Goal: Submit feedback/report problem: Submit feedback/report problem

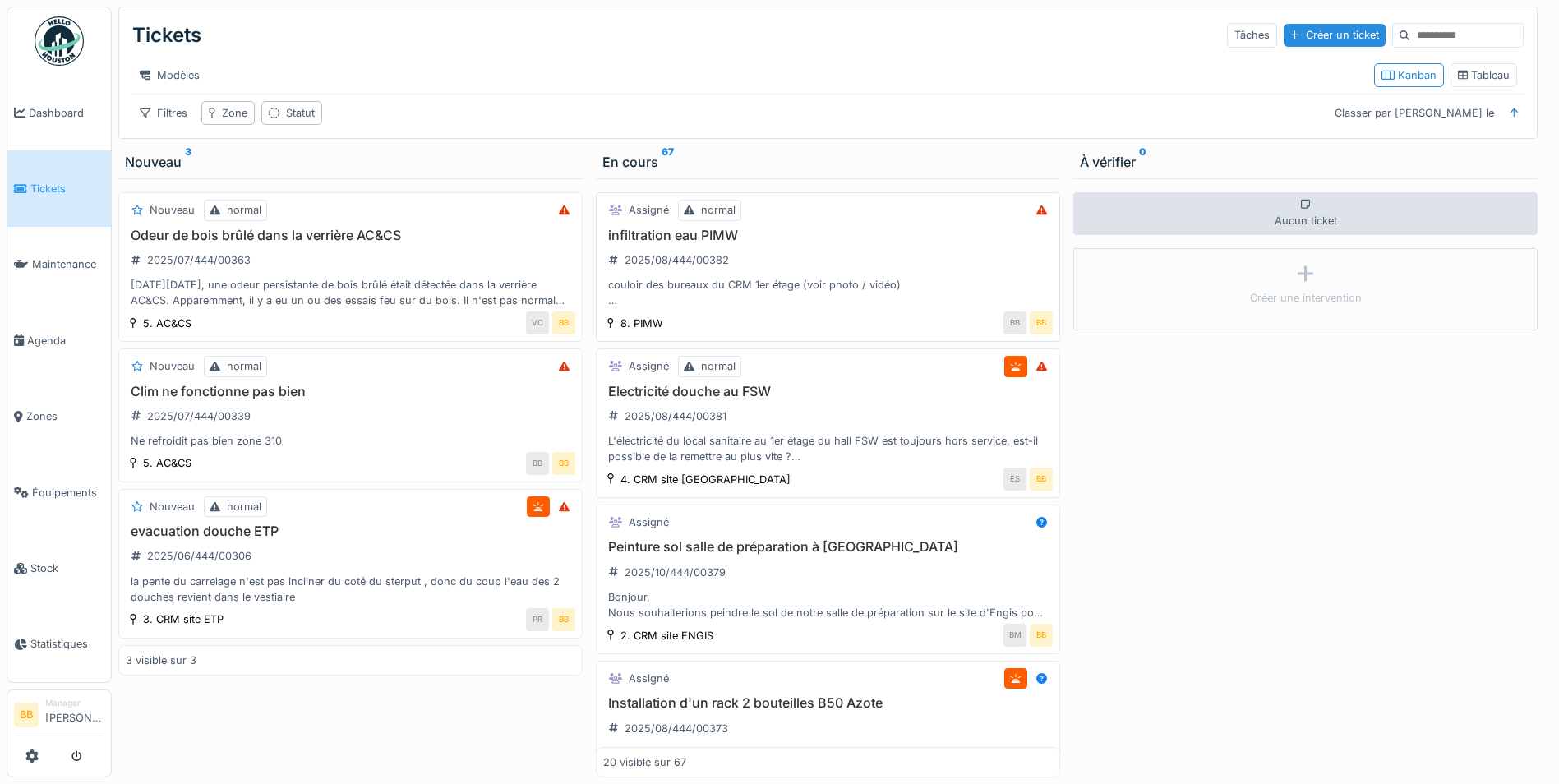
click at [750, 243] on h3 "infiltration eau PIMW" at bounding box center [828, 235] width 450 height 15
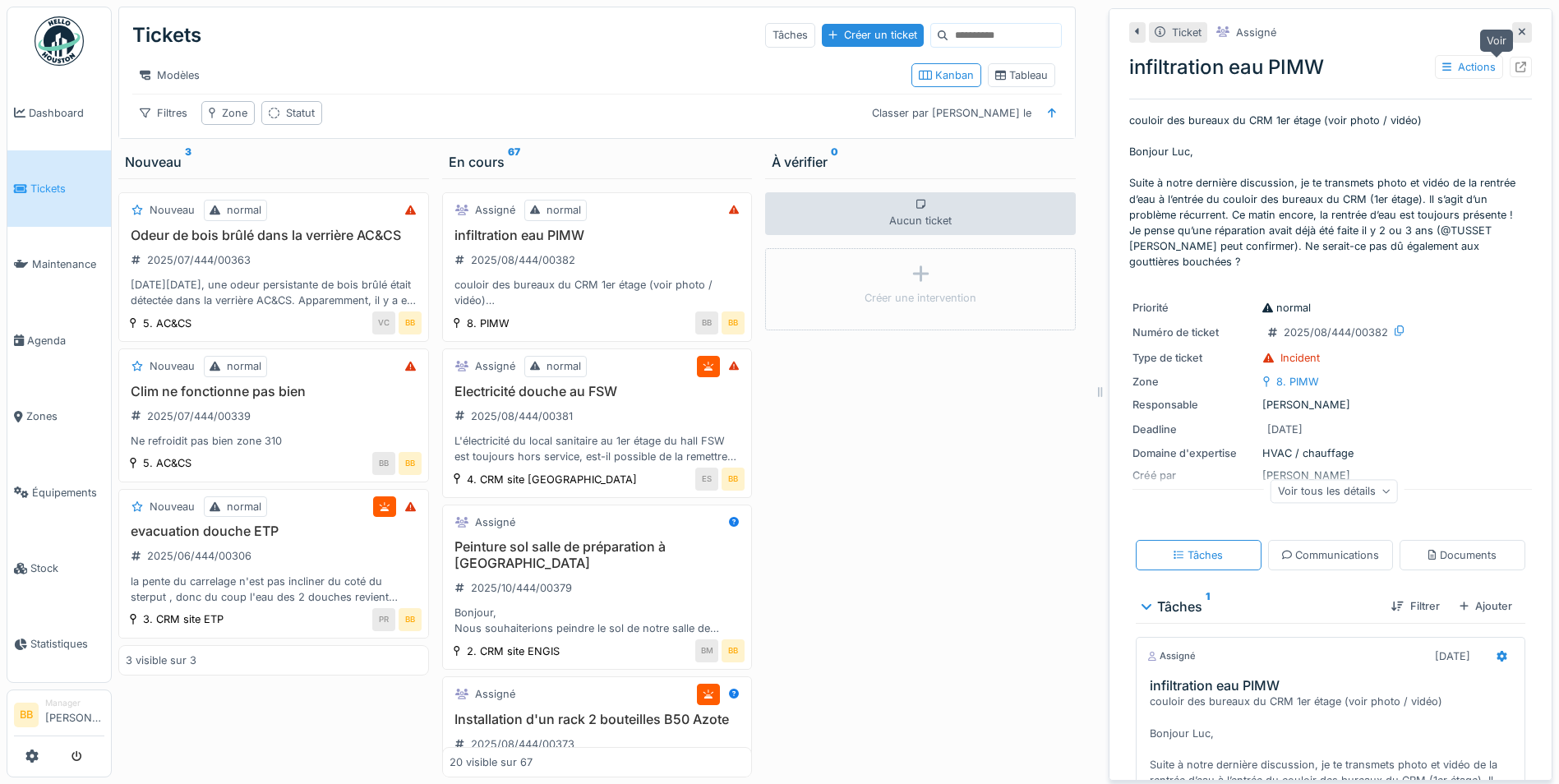
click at [1516, 70] on icon at bounding box center [1521, 67] width 11 height 11
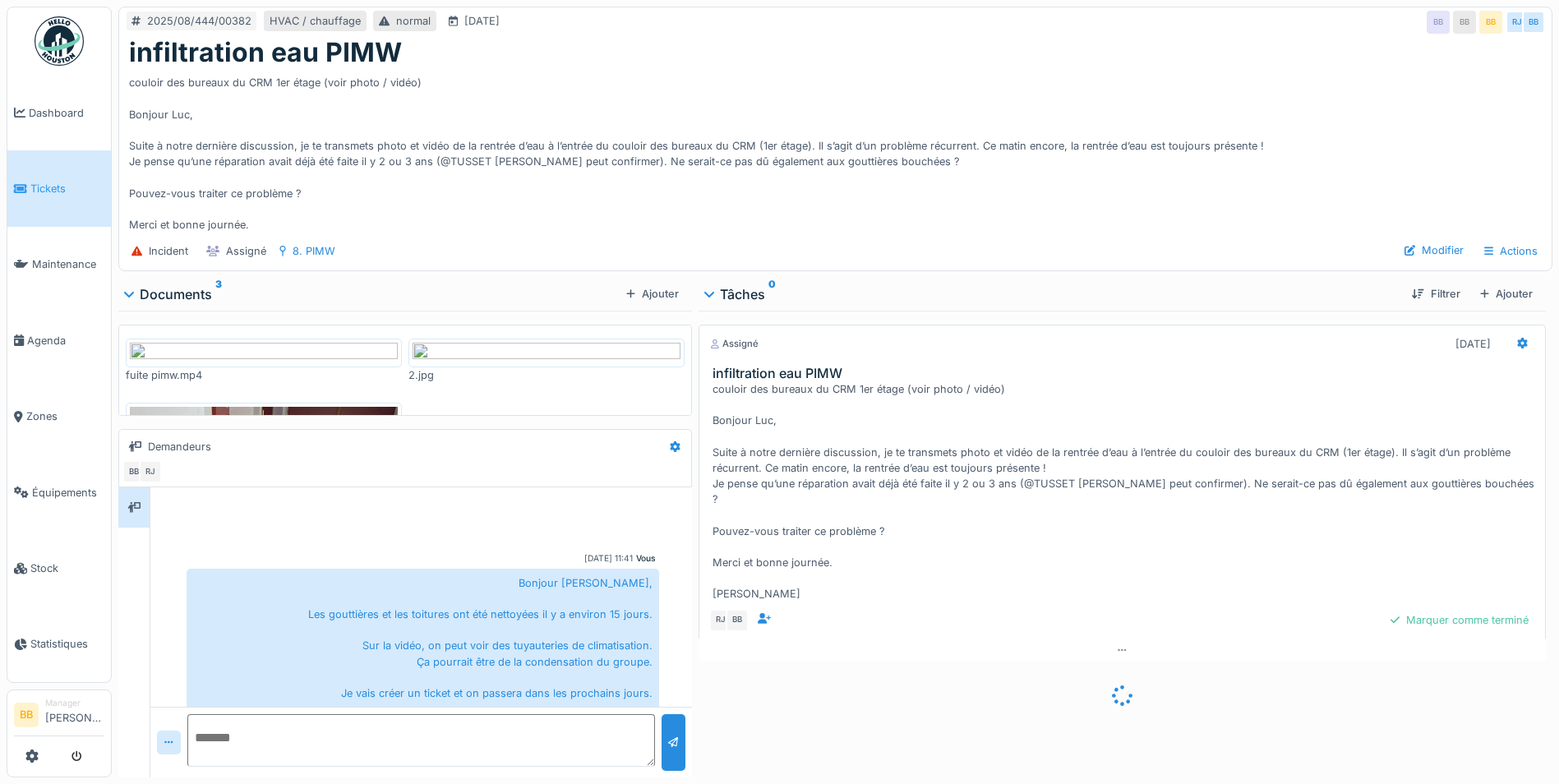
scroll to position [145, 0]
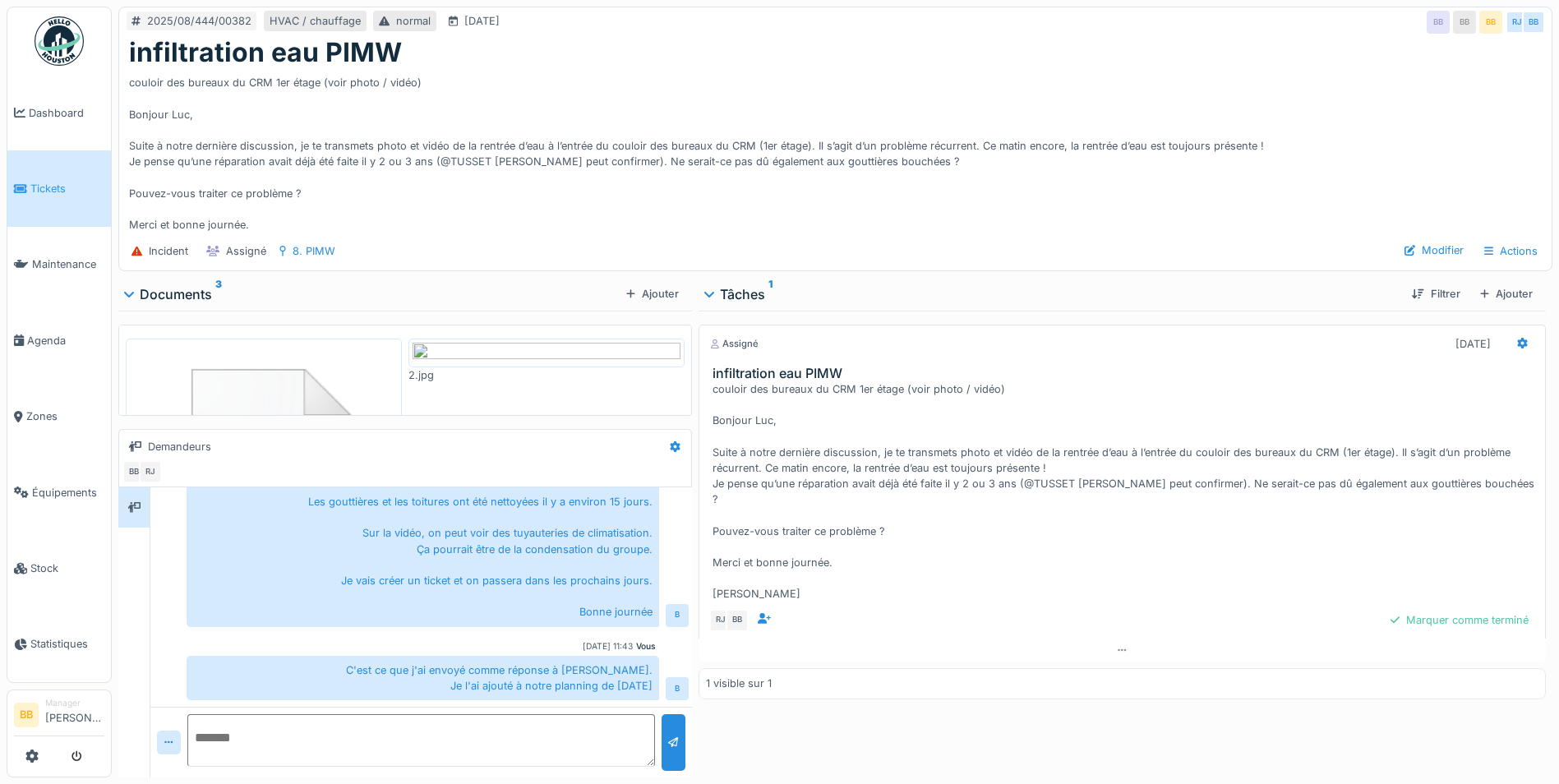
click at [580, 733] on textarea at bounding box center [421, 741] width 468 height 52
paste textarea "**********"
type textarea "**********"
click at [668, 734] on div at bounding box center [674, 742] width 11 height 15
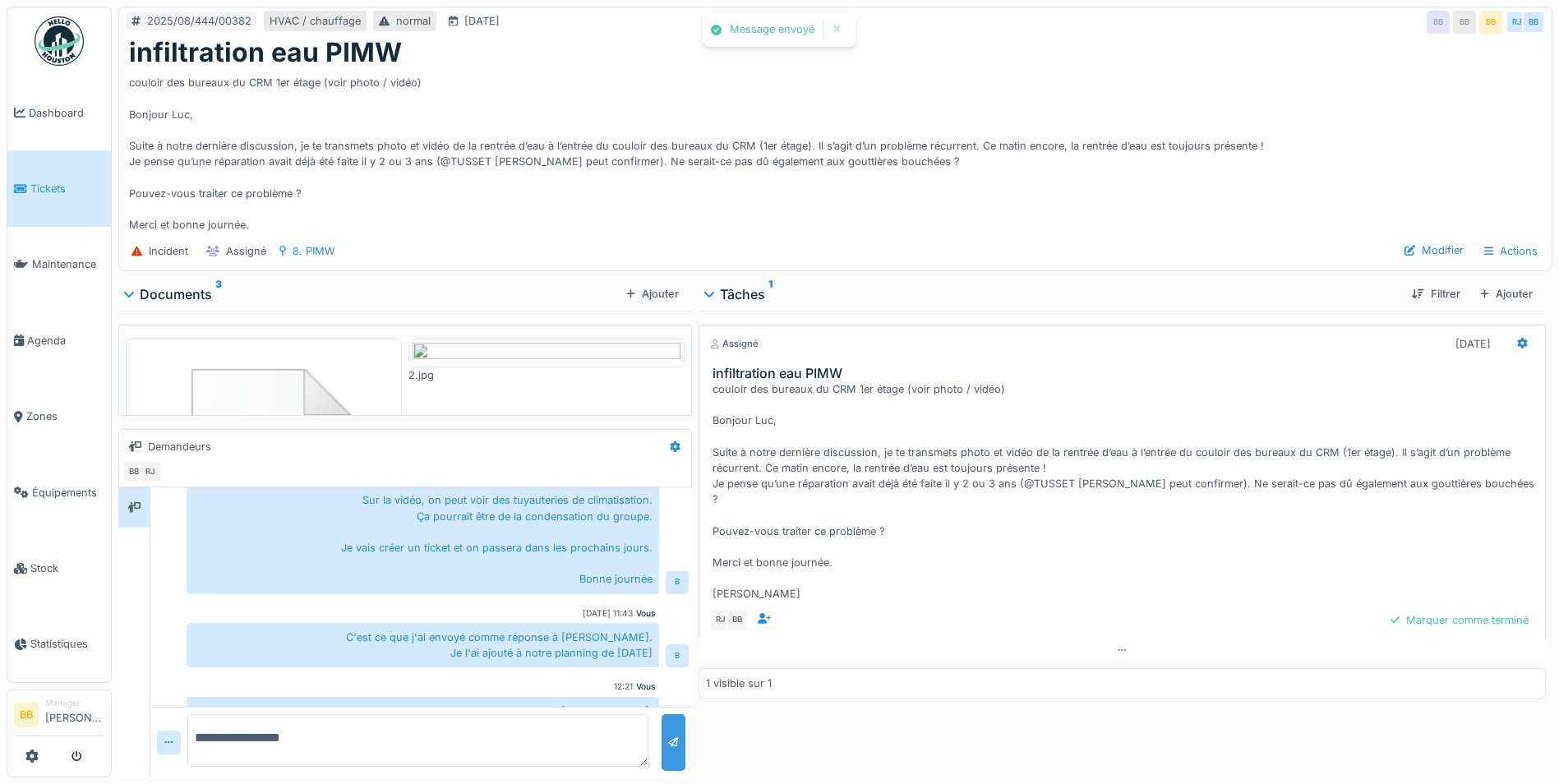
scroll to position [471, 0]
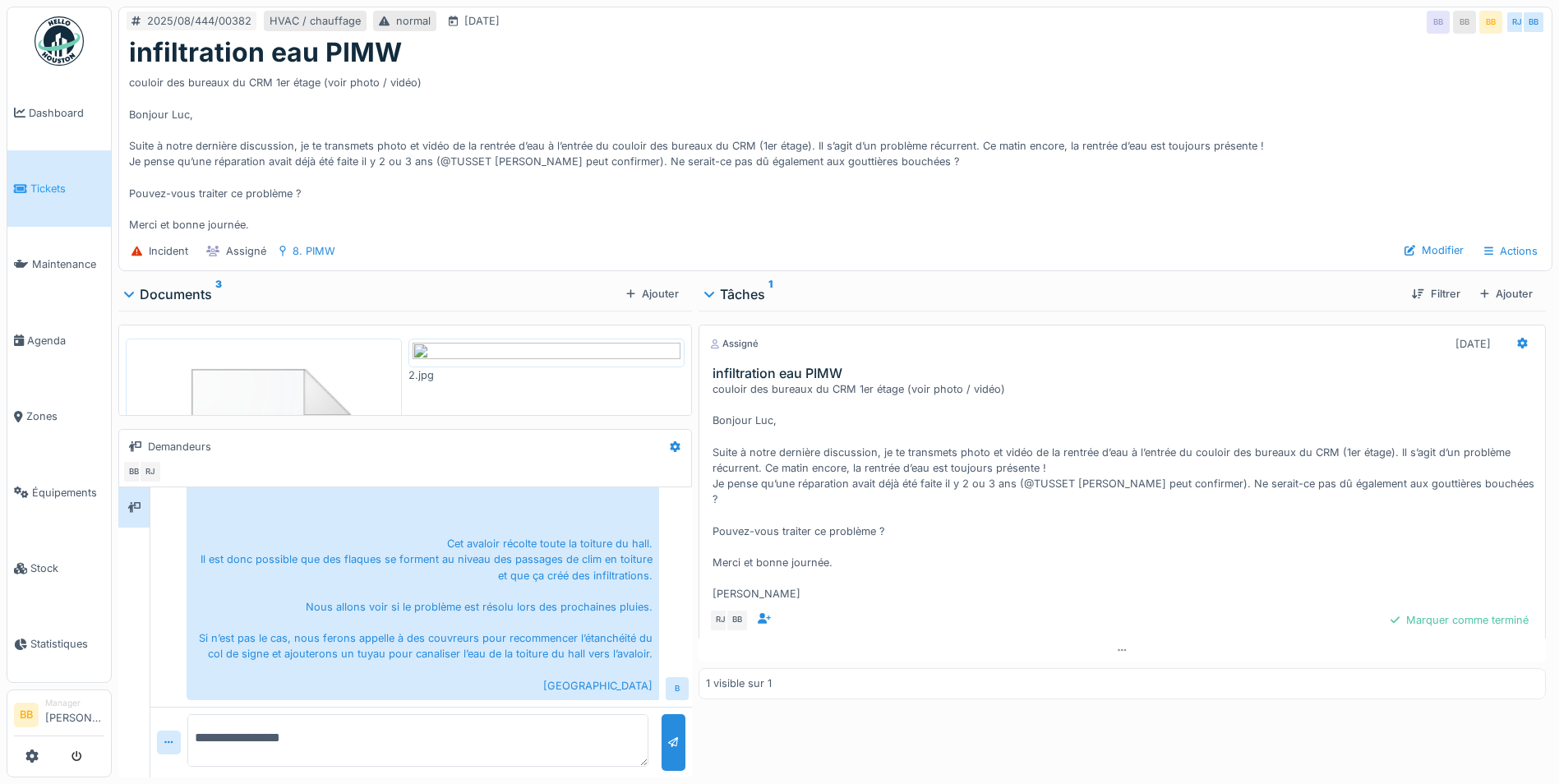
click at [509, 363] on img at bounding box center [546, 352] width 268 height 21
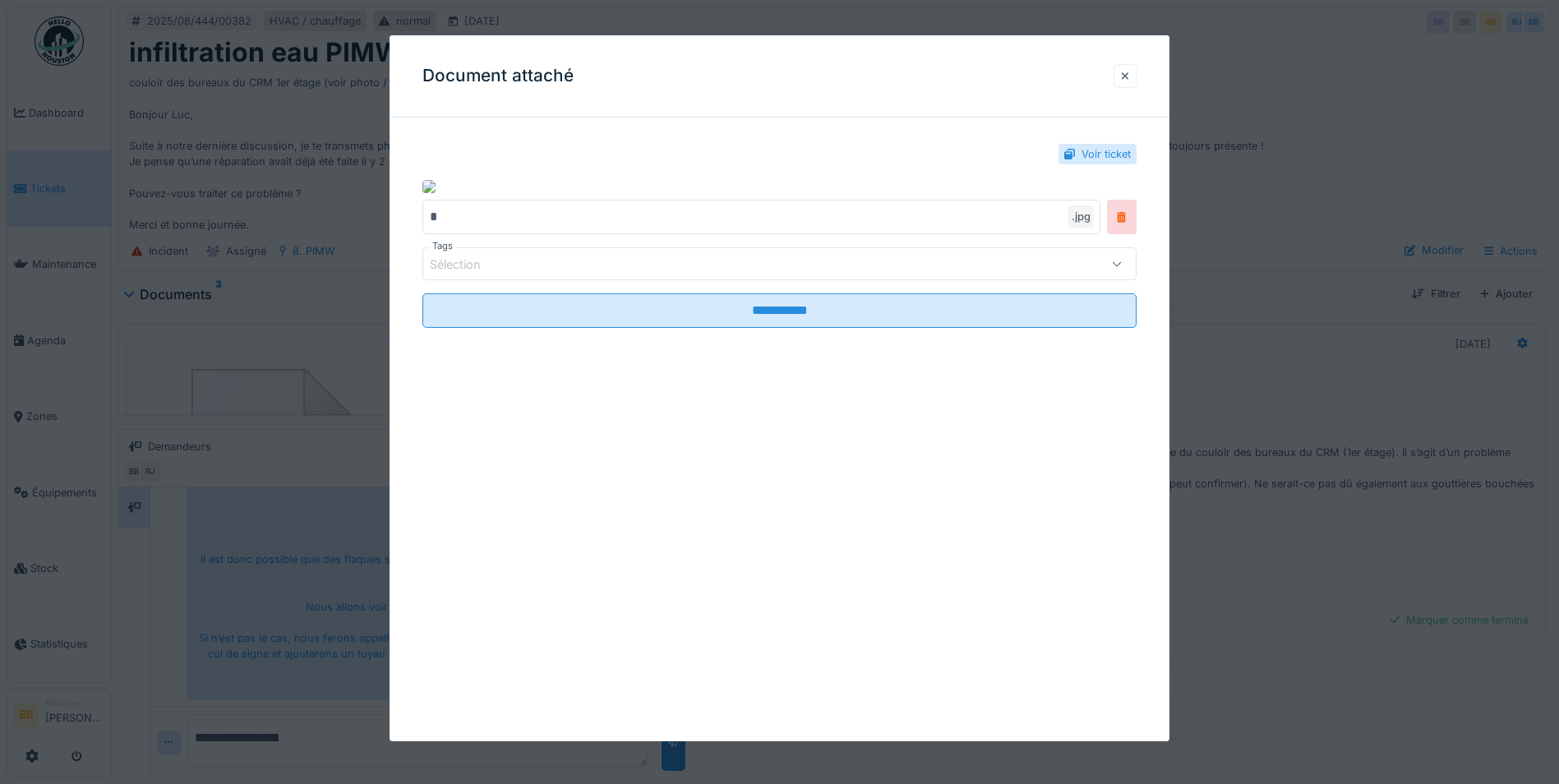
click at [1127, 74] on div at bounding box center [1125, 76] width 8 height 15
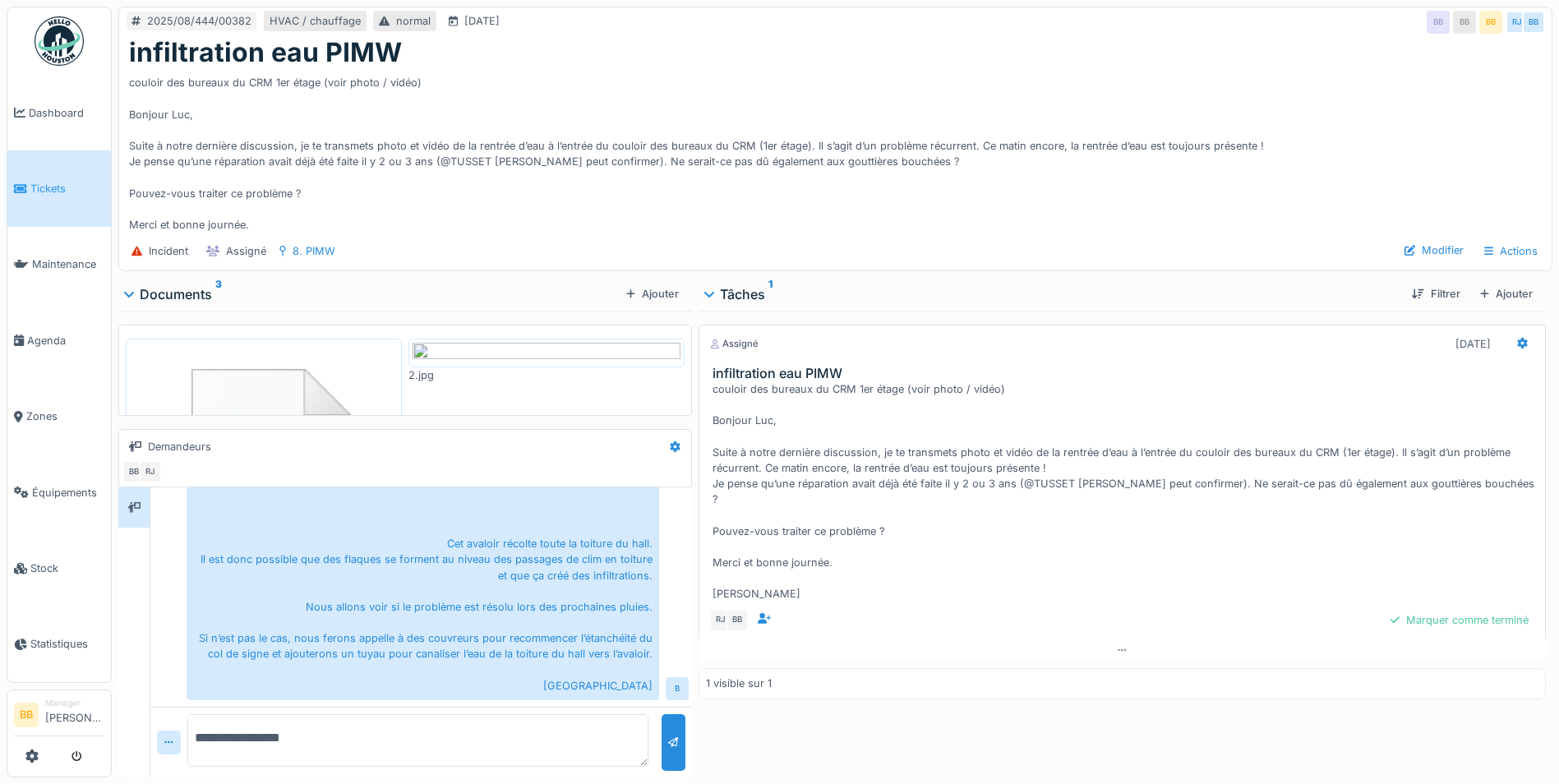
click at [295, 394] on img at bounding box center [264, 471] width 268 height 257
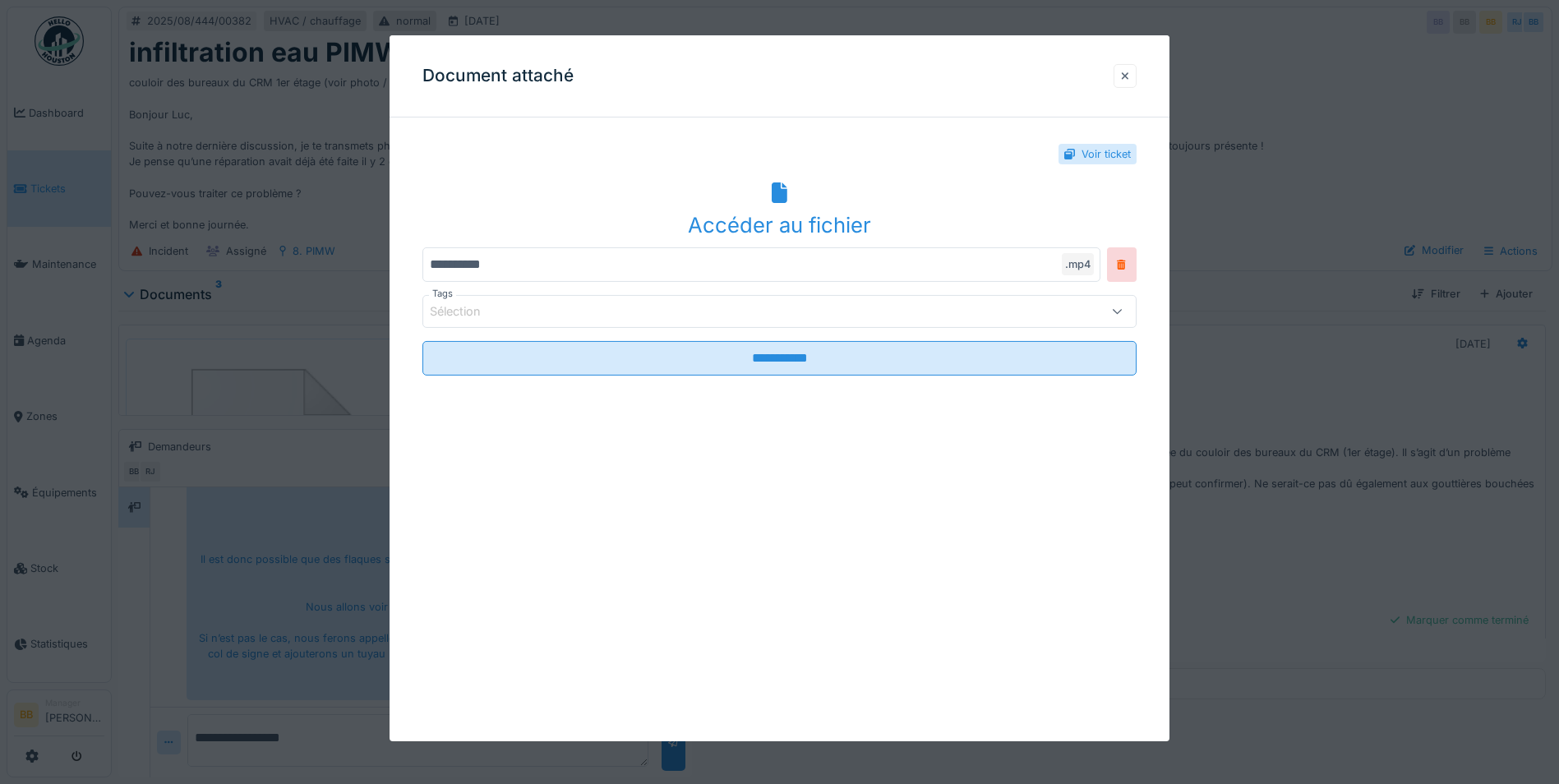
click at [1129, 79] on div at bounding box center [1125, 76] width 8 height 15
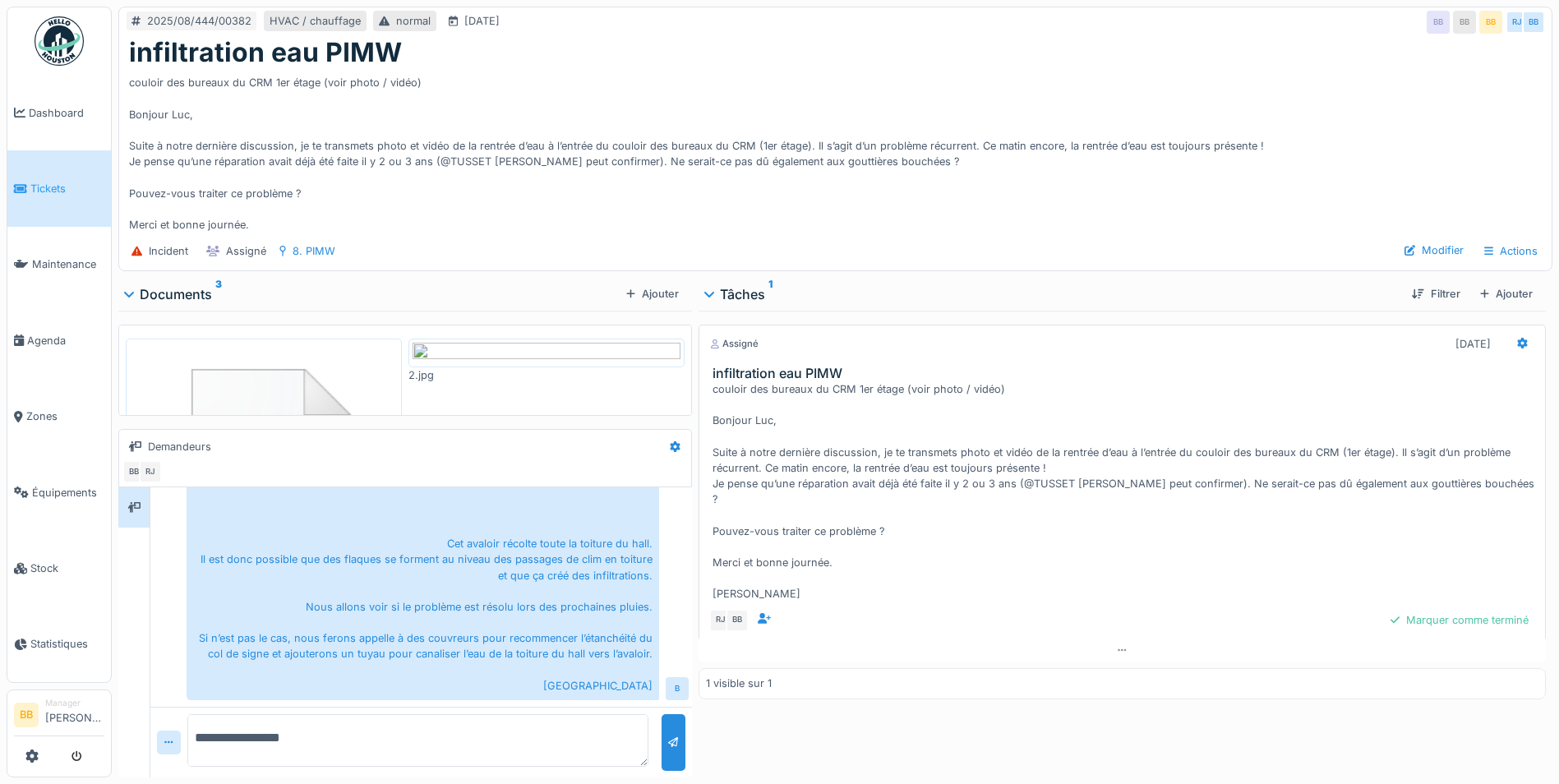
click at [549, 363] on img at bounding box center [546, 352] width 268 height 21
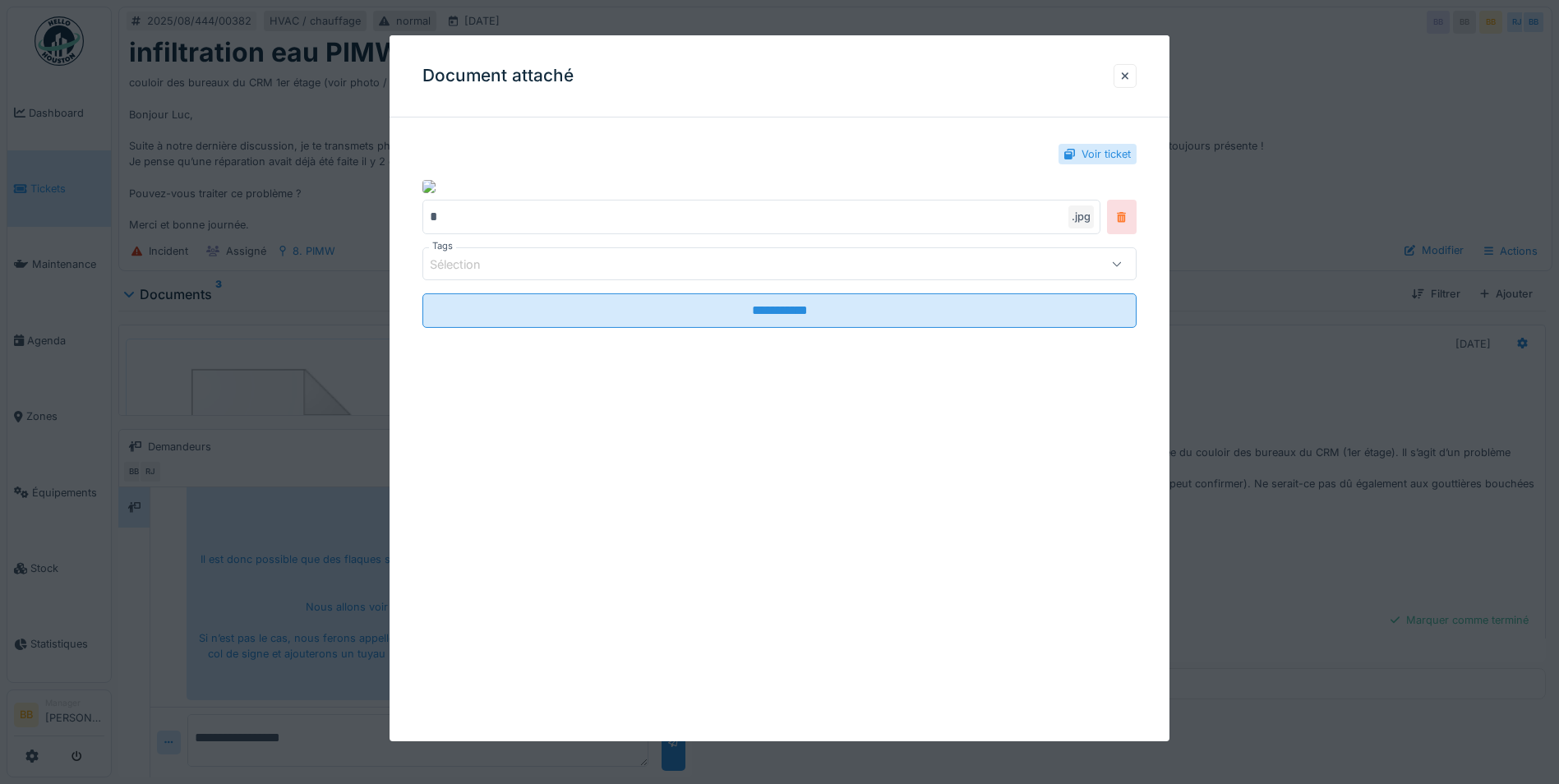
click at [1126, 223] on icon at bounding box center [1122, 218] width 9 height 11
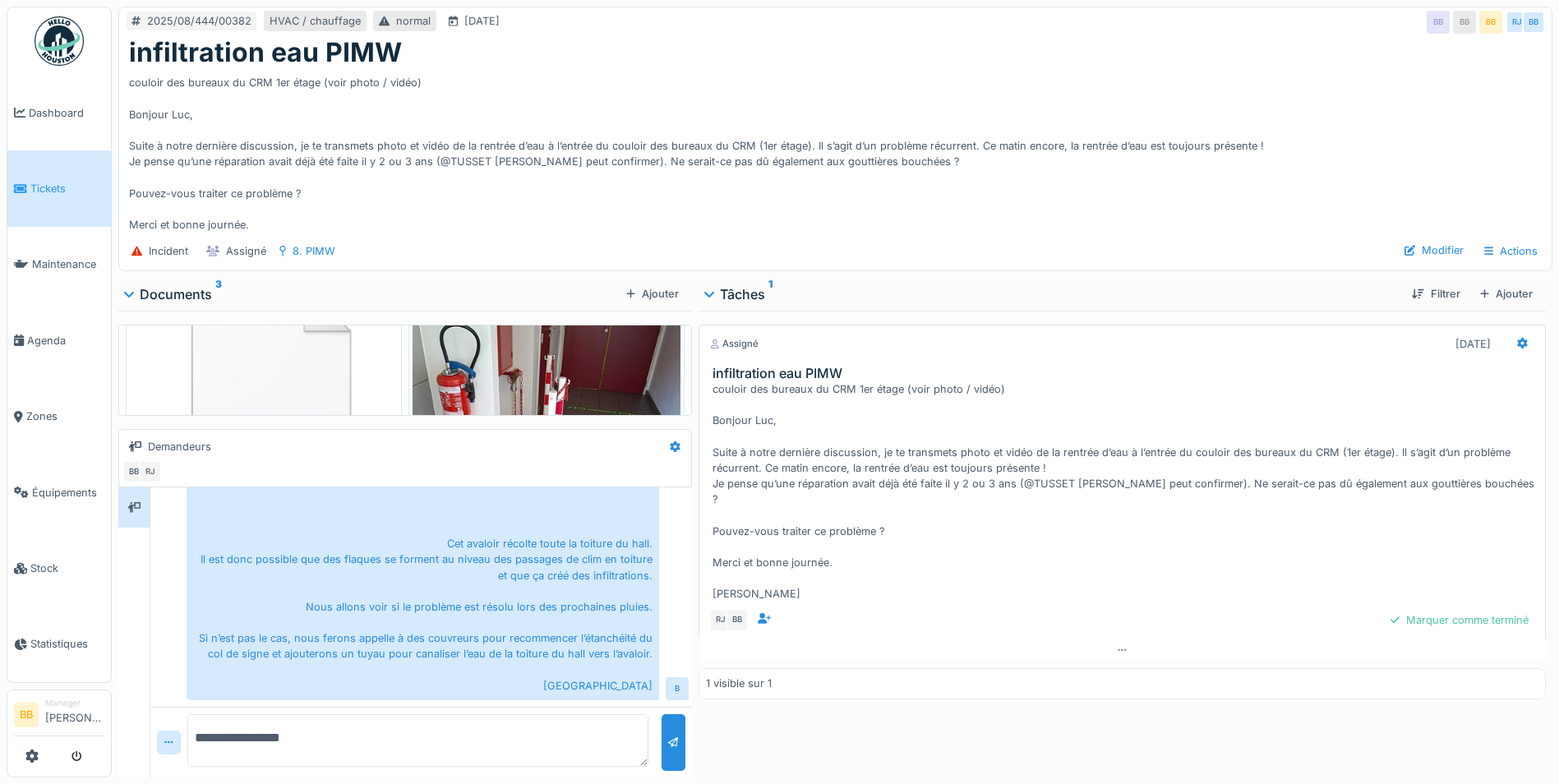
scroll to position [0, 0]
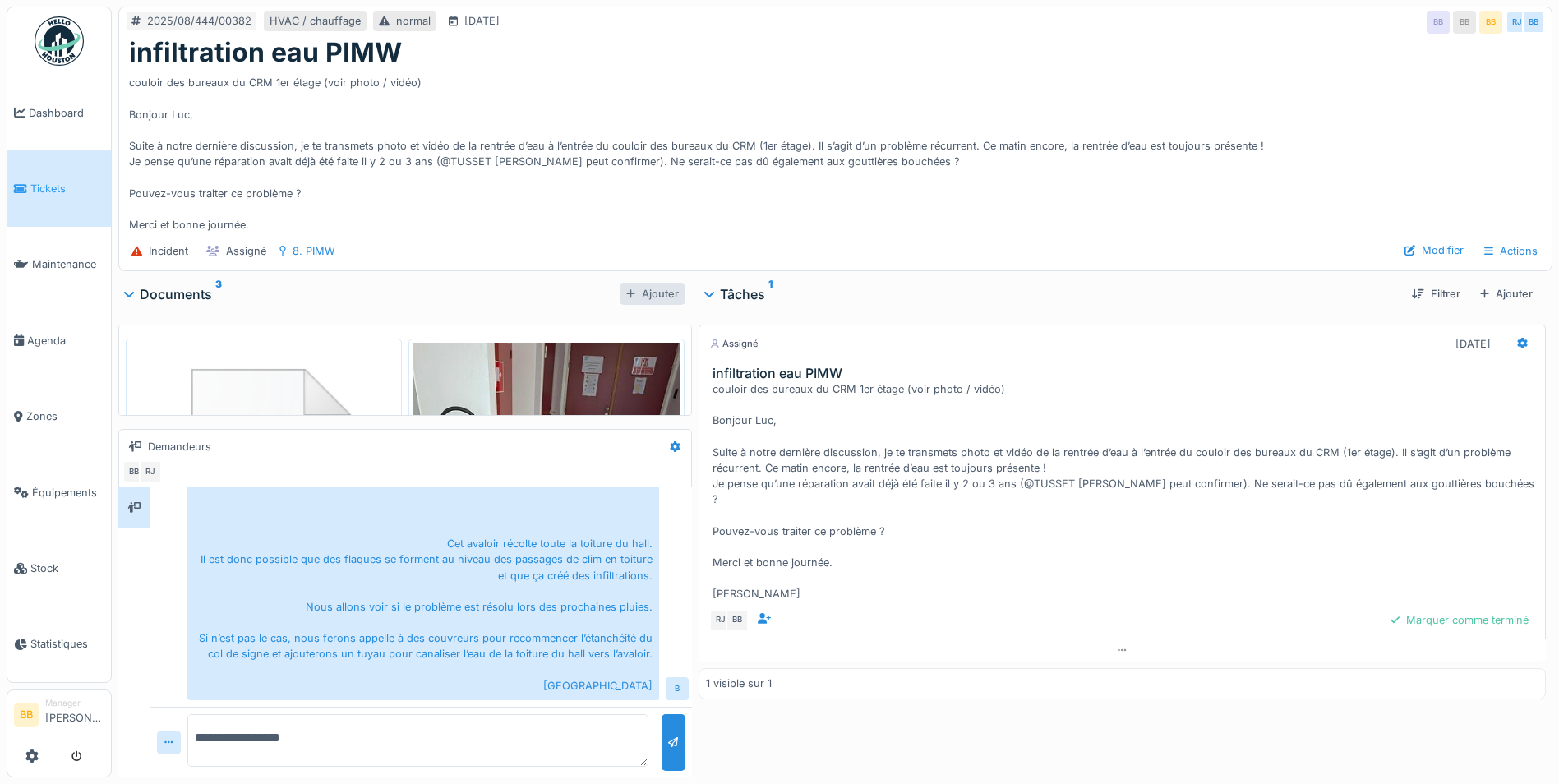
click at [643, 287] on div "Ajouter" at bounding box center [652, 294] width 66 height 23
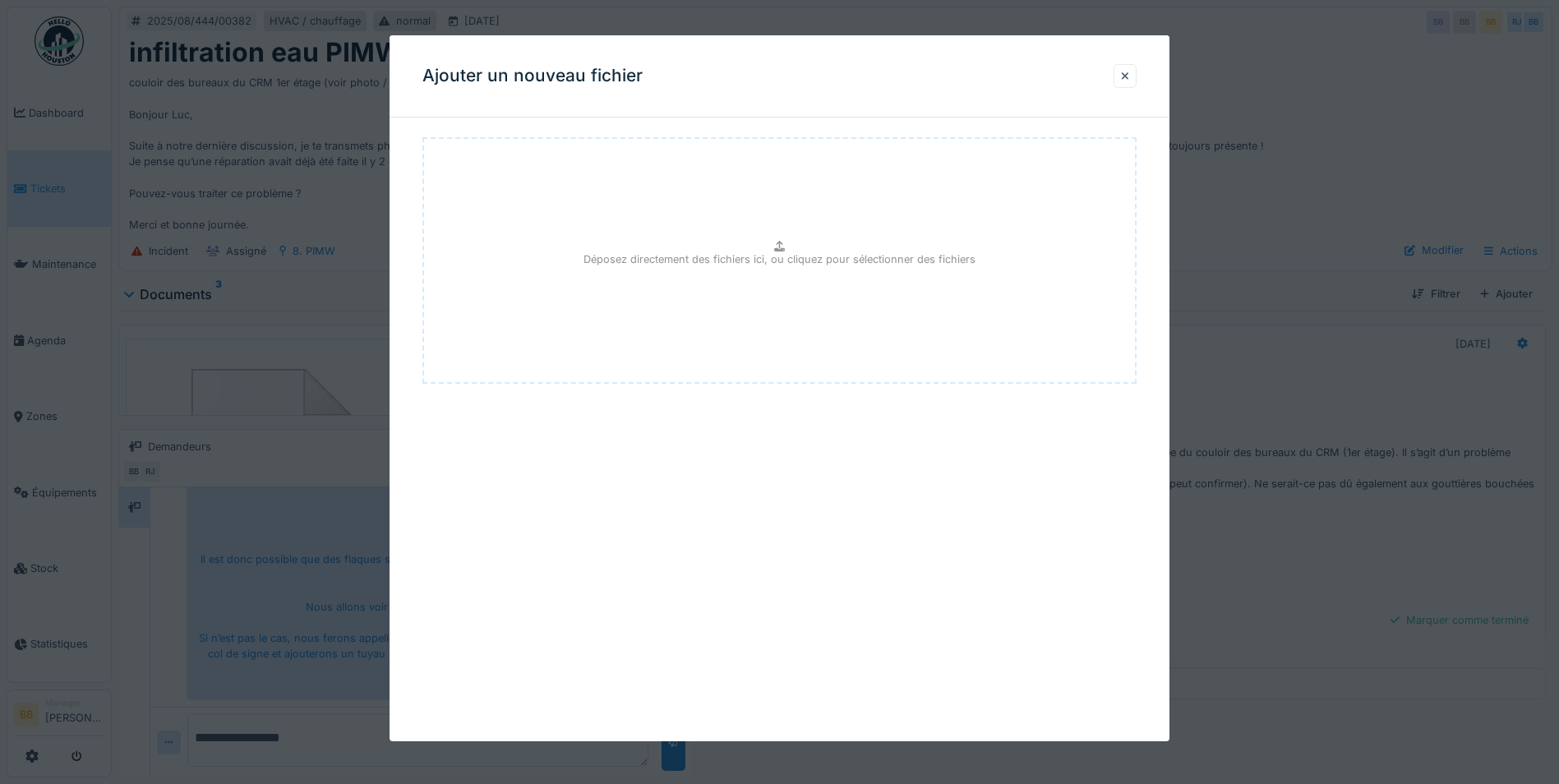
click at [650, 288] on div "Déposez directement des fichiers ici, ou cliquez pour sélectionner des fichiers" at bounding box center [780, 260] width 714 height 247
type input "**********"
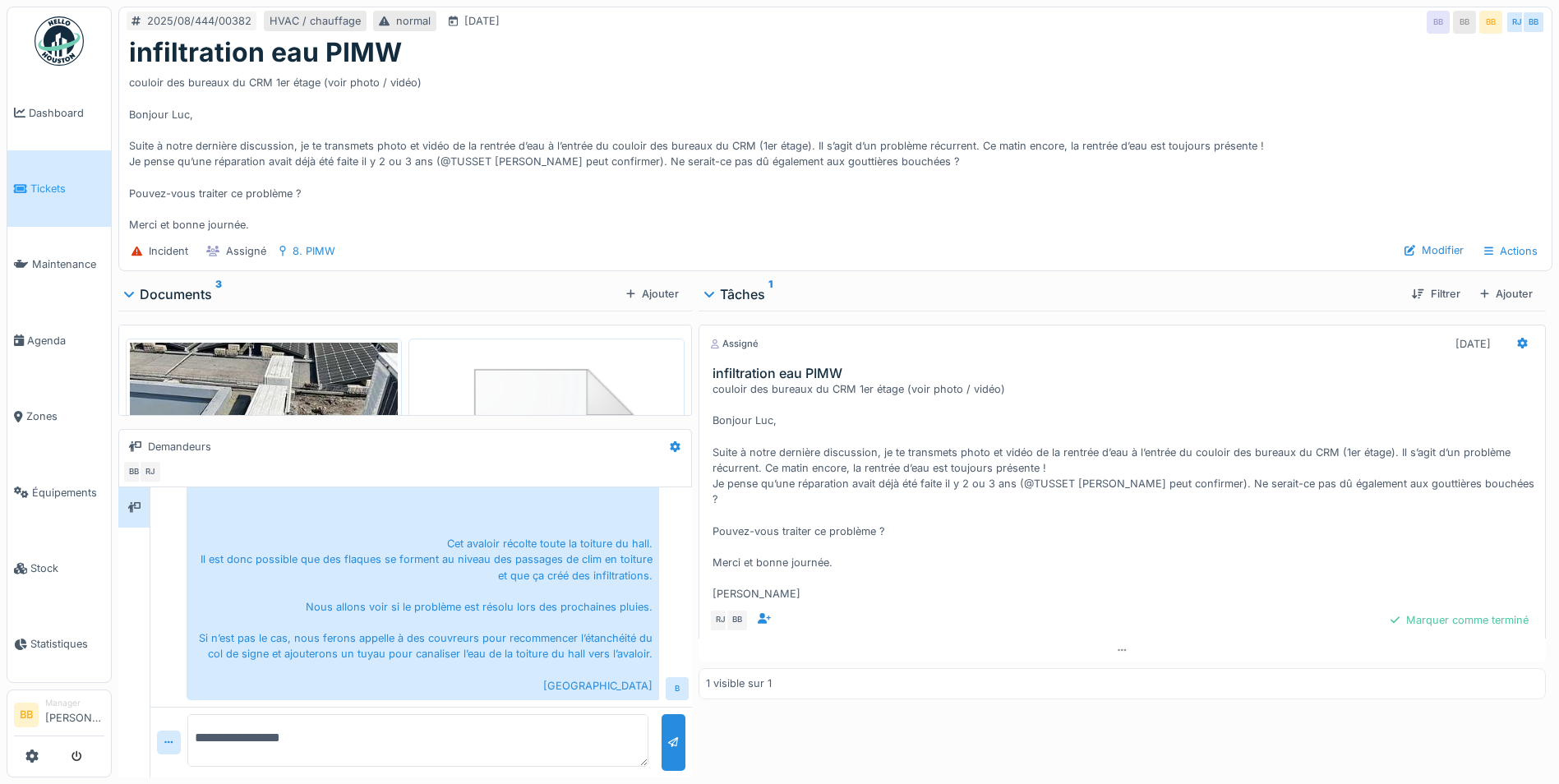
click at [651, 275] on div "2025/08/444/00382 HVAC / chauffage normal [DATE] BB BB BB RJ BB infiltration ea…" at bounding box center [836, 392] width 1447 height 784
click at [636, 289] on div "Ajouter" at bounding box center [652, 294] width 66 height 23
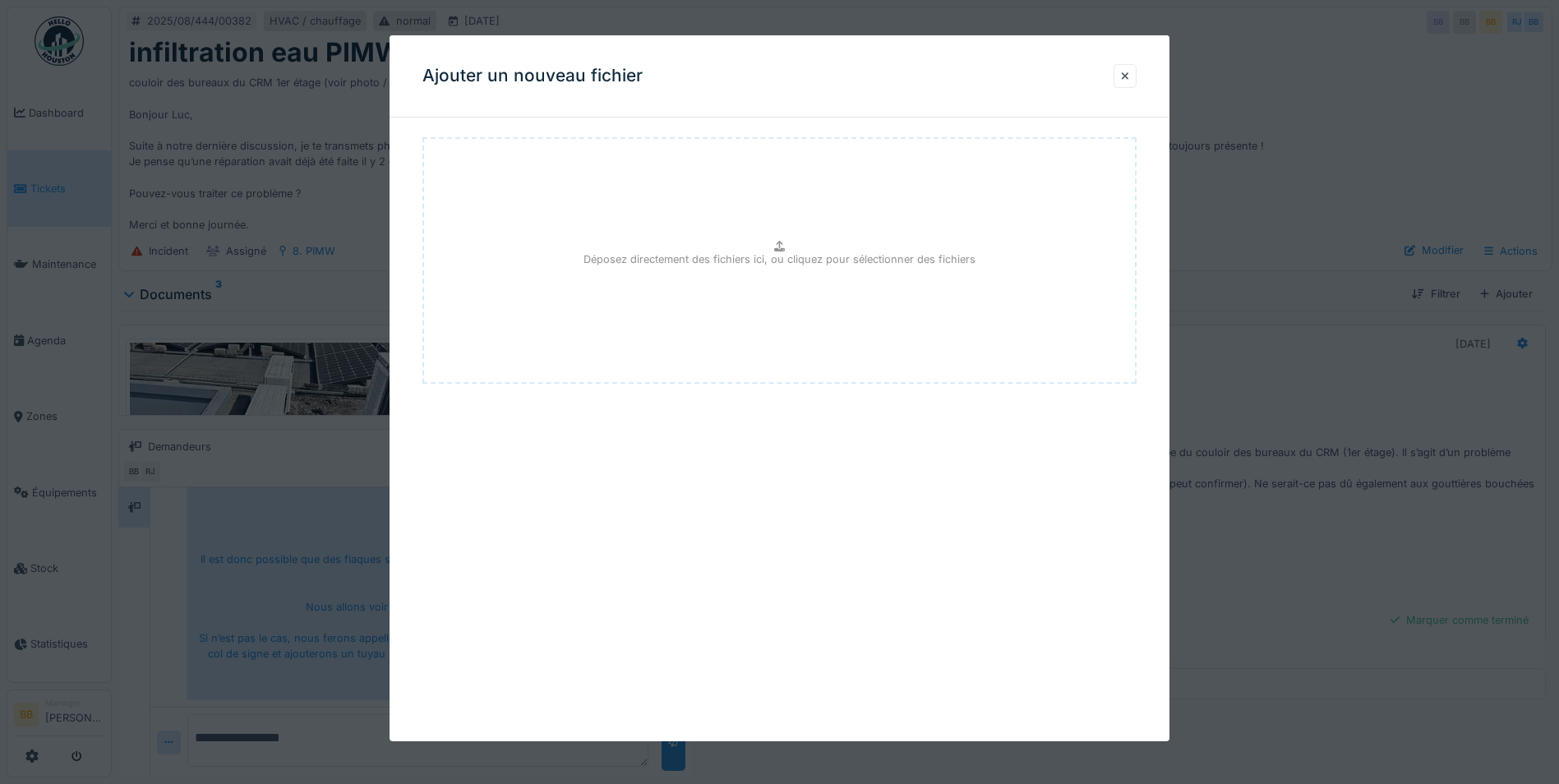
click at [569, 291] on div "Déposez directement des fichiers ici, ou cliquez pour sélectionner des fichiers" at bounding box center [780, 260] width 714 height 247
type input "**********"
